Goal: Task Accomplishment & Management: Manage account settings

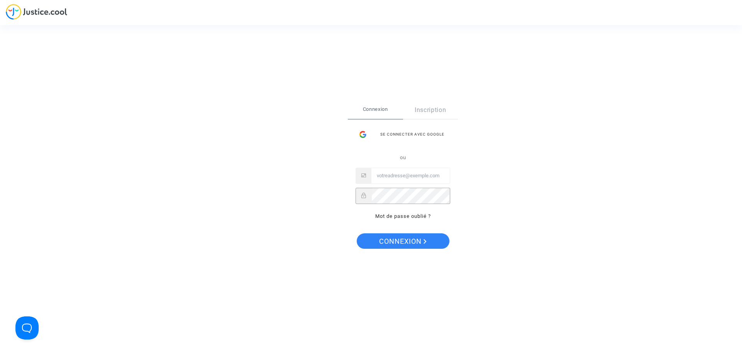
click at [385, 176] on input "Email" at bounding box center [411, 175] width 78 height 15
paste input "imitxelena@reclamapormi.com"
type input "imitxelena@reclamapormi.com"
click at [367, 239] on button "Connexion" at bounding box center [403, 241] width 93 height 15
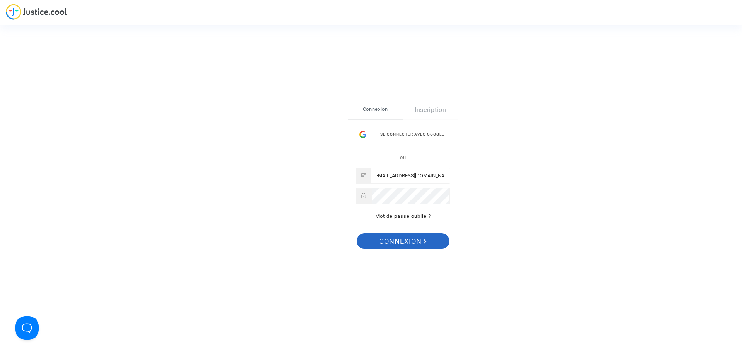
scroll to position [0, 0]
